Goal: Task Accomplishment & Management: Manage account settings

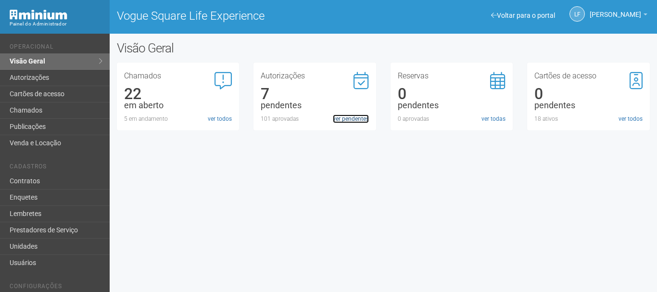
click at [336, 118] on link "ver pendentes" at bounding box center [351, 118] width 36 height 9
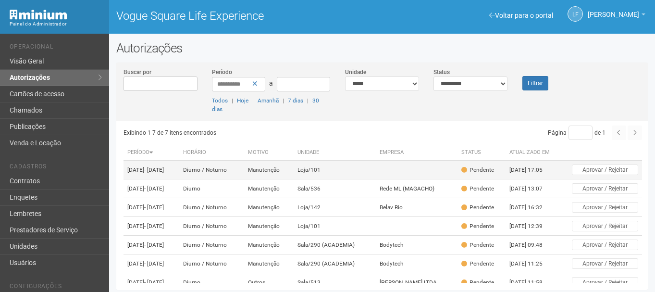
click at [376, 176] on td at bounding box center [417, 170] width 82 height 19
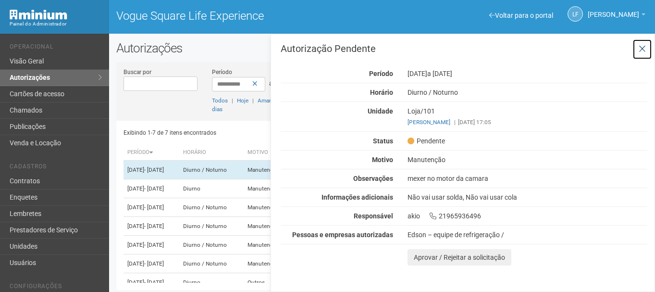
click at [644, 46] on icon at bounding box center [642, 49] width 7 height 10
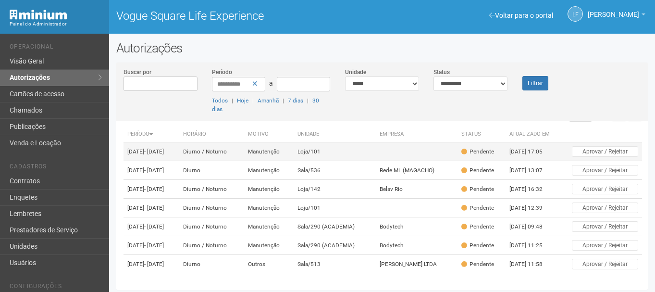
scroll to position [48, 0]
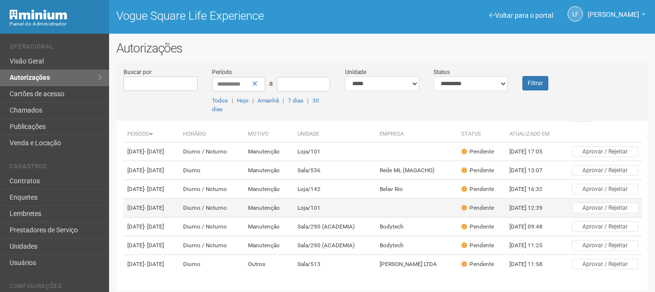
click at [424, 199] on td at bounding box center [417, 208] width 82 height 19
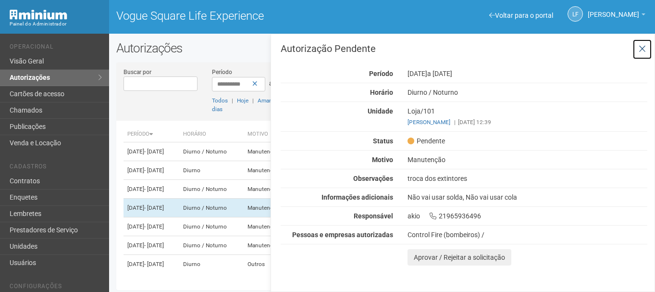
click at [648, 48] on button at bounding box center [643, 49] width 20 height 21
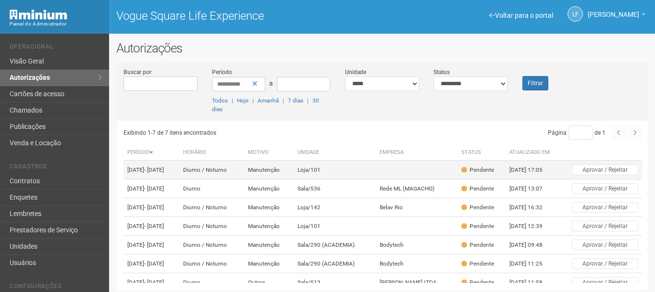
click at [376, 172] on td at bounding box center [417, 170] width 82 height 19
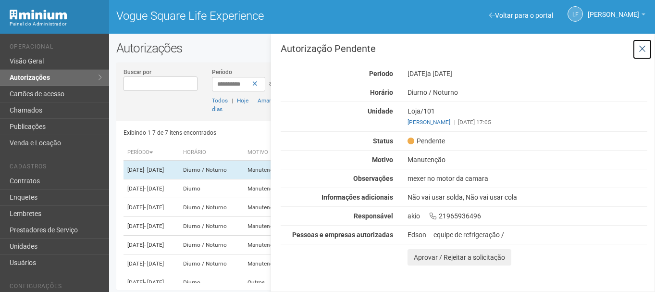
click at [642, 49] on icon at bounding box center [642, 49] width 7 height 10
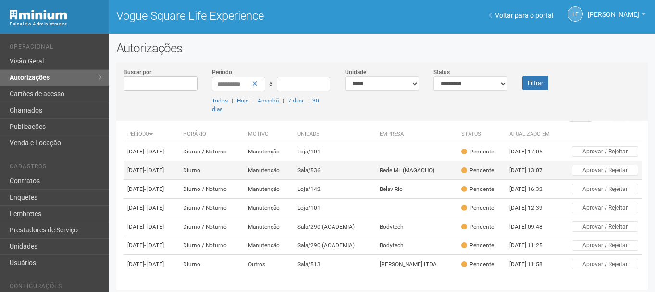
scroll to position [59, 0]
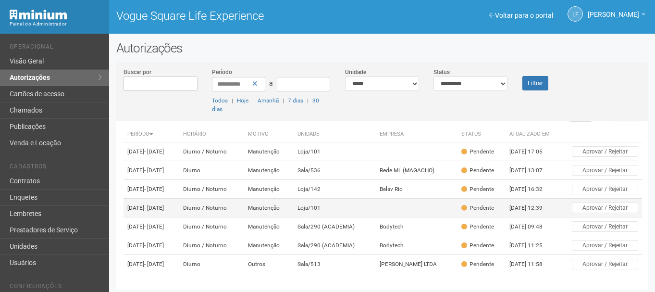
click at [397, 199] on td at bounding box center [417, 208] width 82 height 19
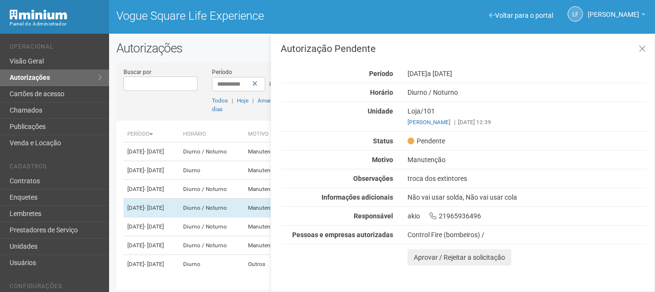
click at [244, 281] on div "Exibindo 1-7 de 7 itens encontrados Página * de 1 Período Horário Motivo Unidad…" at bounding box center [386, 202] width 525 height 162
click at [642, 47] on icon at bounding box center [642, 49] width 7 height 10
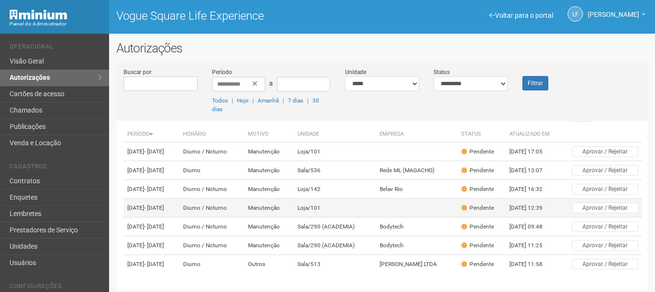
scroll to position [59, 0]
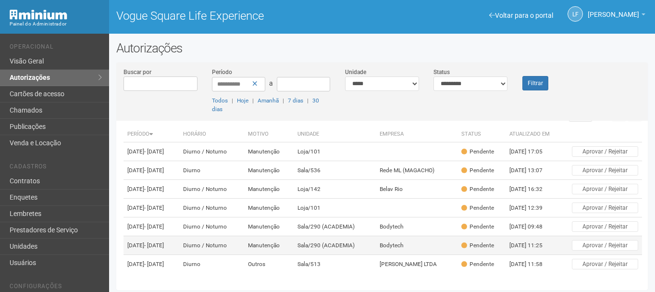
click at [376, 237] on td "Bodytech" at bounding box center [417, 245] width 82 height 19
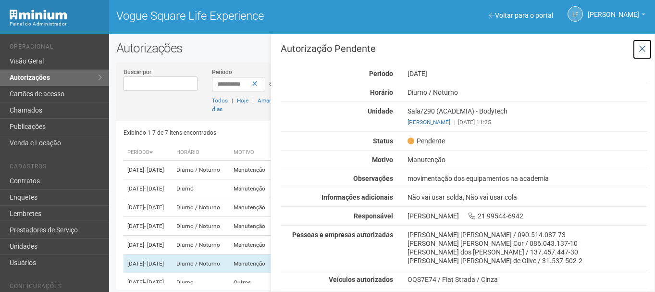
click at [644, 48] on icon at bounding box center [642, 49] width 7 height 10
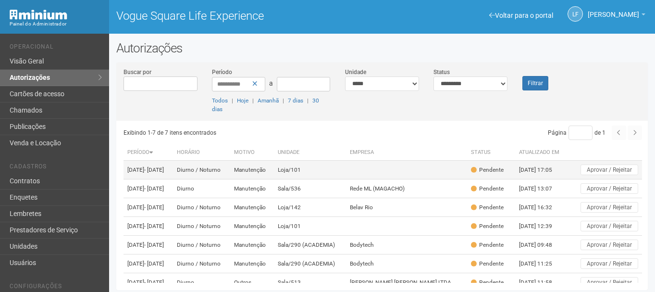
click at [416, 173] on td at bounding box center [407, 170] width 122 height 19
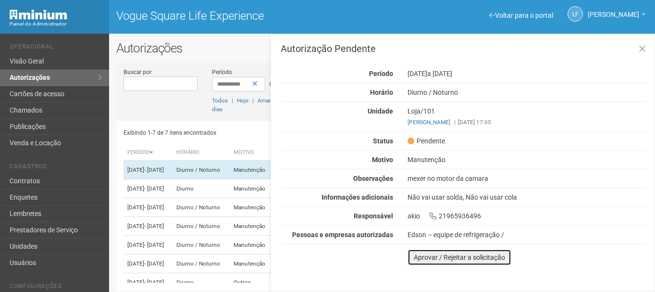
click at [428, 256] on button "Aprovar / Rejeitar a solicitação" at bounding box center [460, 257] width 104 height 16
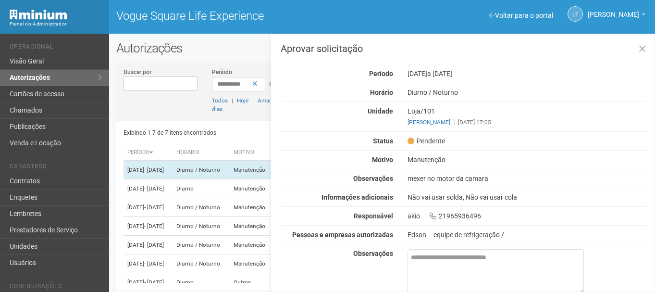
scroll to position [43, 0]
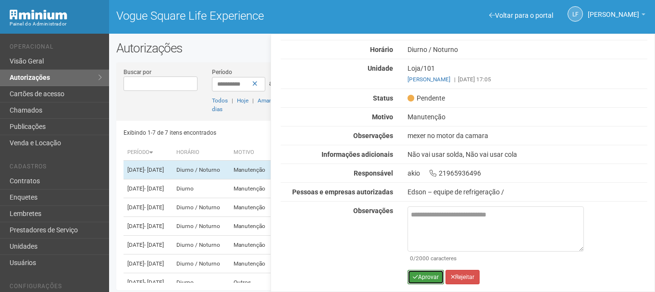
click at [419, 274] on button "Aprovar" at bounding box center [426, 277] width 37 height 14
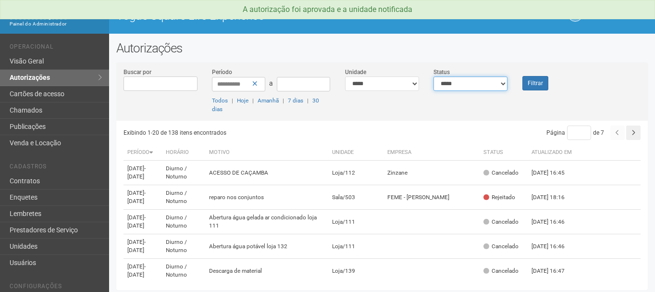
click at [494, 83] on select "**********" at bounding box center [471, 83] width 74 height 14
select select "*"
click at [434, 76] on select "**********" at bounding box center [471, 83] width 74 height 14
click at [533, 82] on button "Filtrar" at bounding box center [536, 83] width 26 height 14
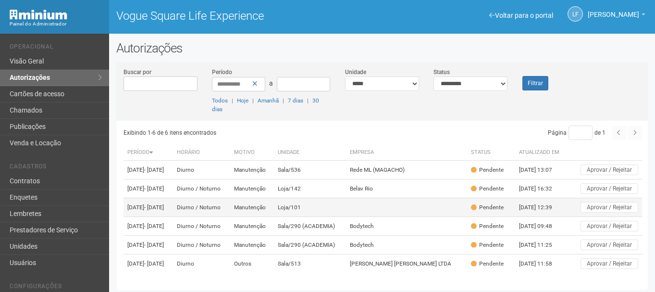
scroll to position [35, 0]
click at [404, 198] on td at bounding box center [407, 207] width 122 height 19
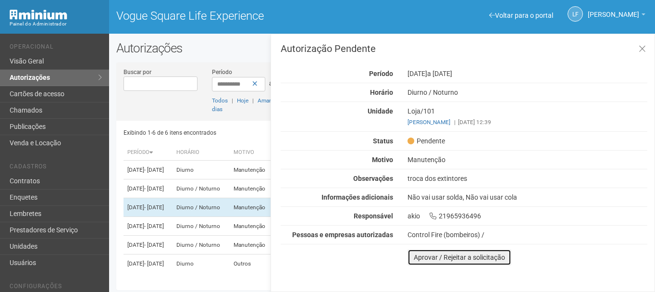
click at [430, 257] on button "Aprovar / Rejeitar a solicitação" at bounding box center [460, 257] width 104 height 16
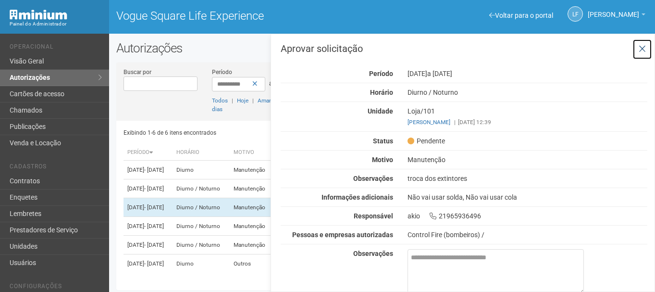
click at [642, 47] on icon at bounding box center [642, 49] width 7 height 10
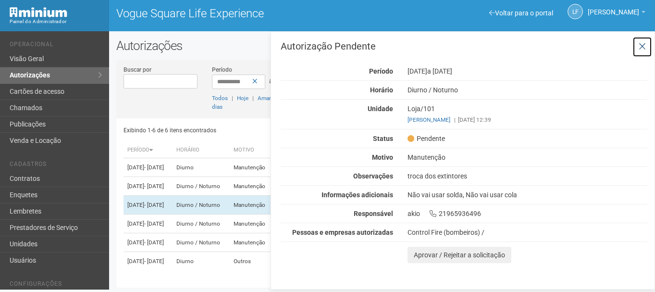
click at [641, 46] on icon at bounding box center [642, 47] width 7 height 10
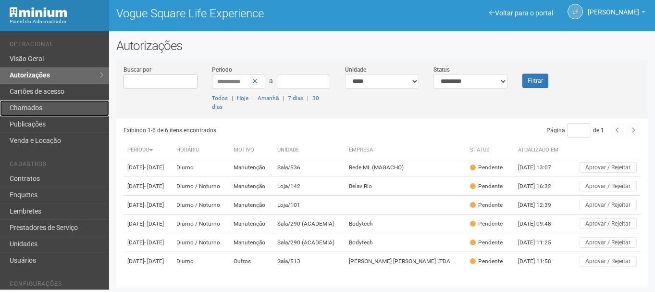
click at [91, 102] on link "Chamados" at bounding box center [54, 108] width 109 height 16
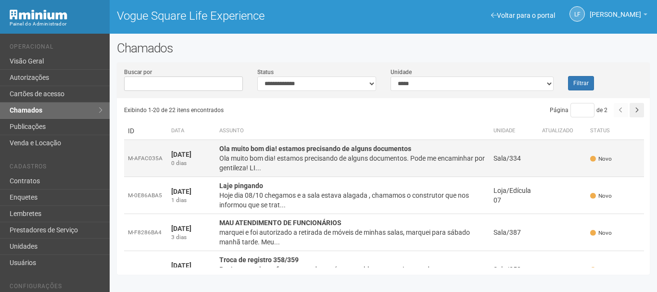
click at [433, 170] on div "Ola muito bom dia! estamos precisando de alguns documentos. Pode me encaminhar …" at bounding box center [352, 162] width 266 height 19
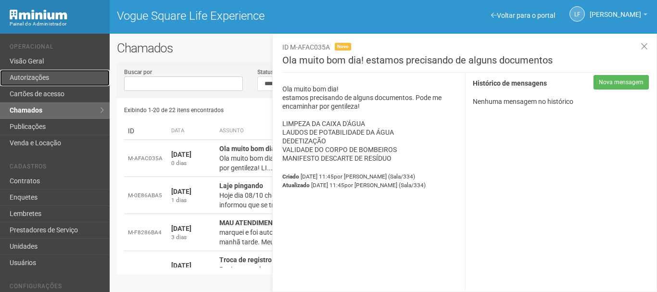
click at [55, 75] on link "Autorizações" at bounding box center [55, 78] width 110 height 16
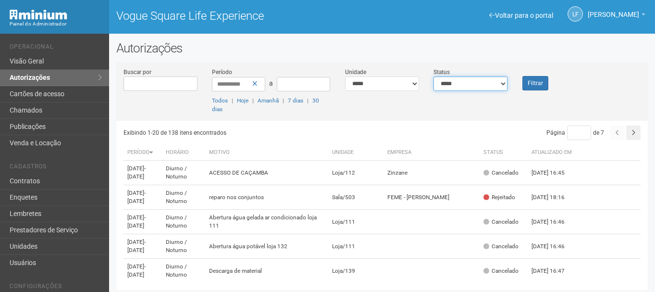
click at [483, 82] on select "**********" at bounding box center [471, 83] width 74 height 14
select select "*"
click at [434, 76] on select "**********" at bounding box center [471, 83] width 74 height 14
click at [534, 84] on button "Filtrar" at bounding box center [536, 83] width 26 height 14
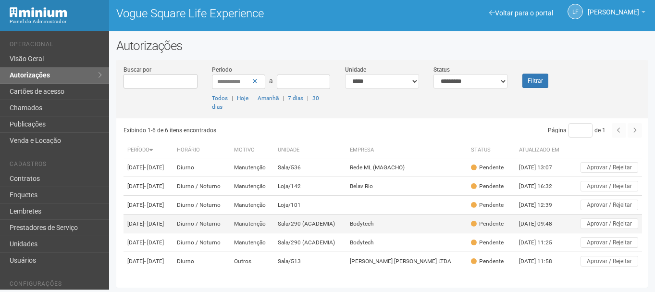
scroll to position [35, 0]
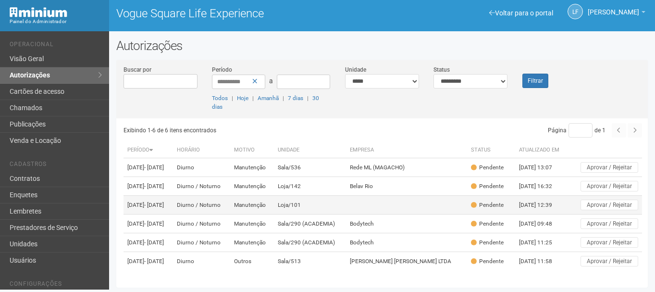
click at [434, 196] on td at bounding box center [407, 205] width 122 height 19
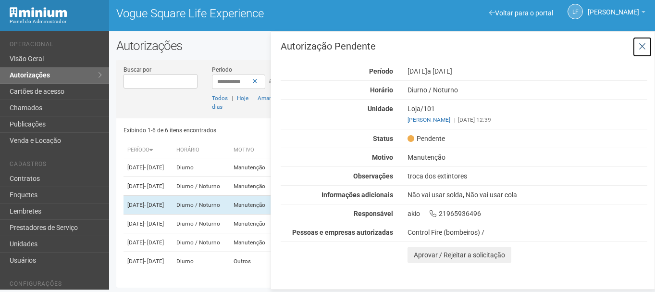
click at [643, 49] on icon at bounding box center [642, 47] width 7 height 10
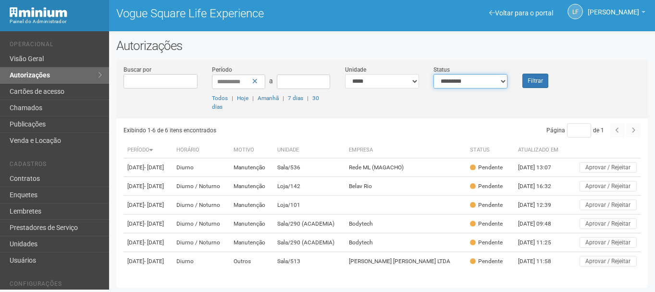
click at [459, 79] on select "**********" at bounding box center [471, 81] width 74 height 14
click at [530, 81] on button "Filtrar" at bounding box center [536, 81] width 26 height 14
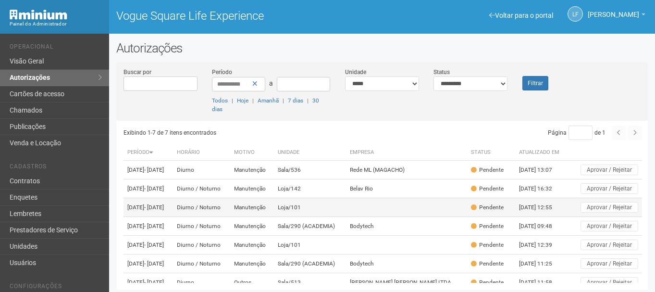
click at [399, 217] on td at bounding box center [407, 207] width 122 height 19
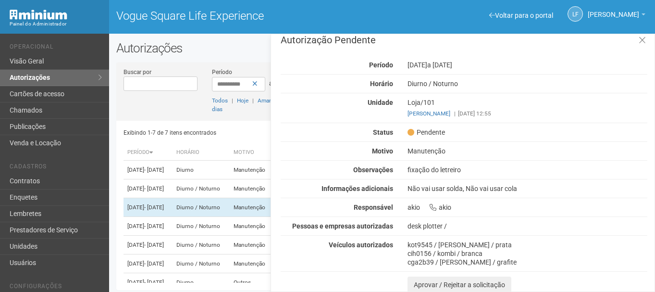
scroll to position [10, 0]
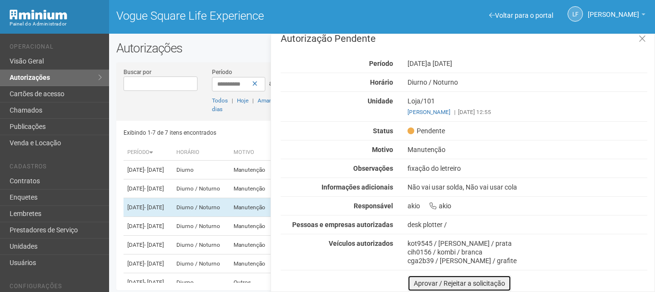
click at [415, 281] on button "Aprovar / Rejeitar a solicitação" at bounding box center [460, 283] width 104 height 16
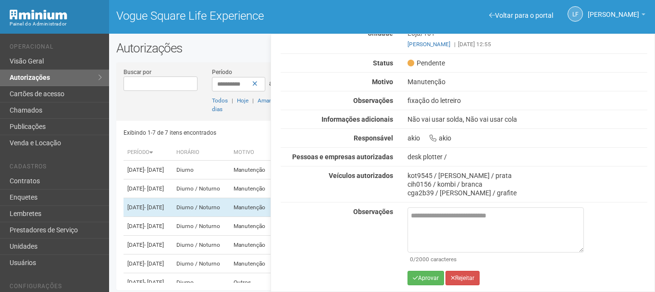
scroll to position [79, 0]
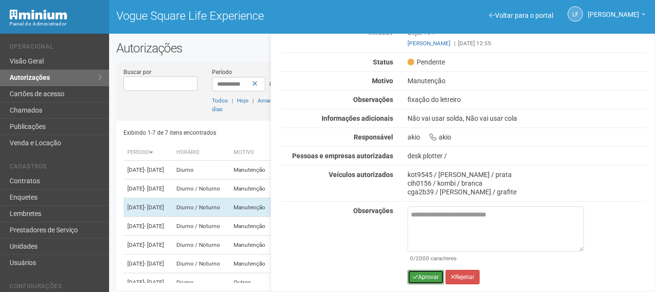
click at [420, 281] on button "Aprovar" at bounding box center [426, 277] width 37 height 14
